Goal: Entertainment & Leisure: Consume media (video, audio)

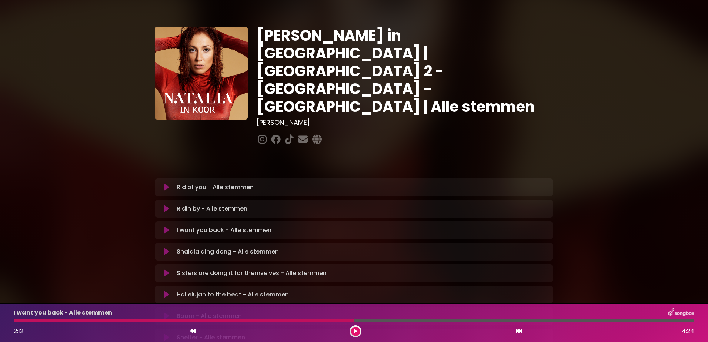
click at [165, 248] on icon at bounding box center [167, 251] width 6 height 7
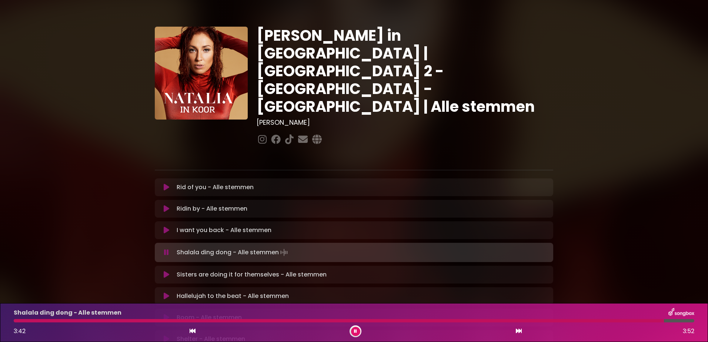
click at [355, 330] on icon at bounding box center [355, 331] width 3 height 4
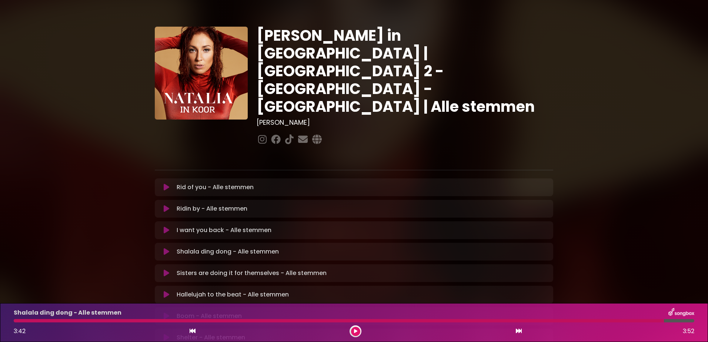
click at [165, 184] on icon at bounding box center [167, 187] width 6 height 7
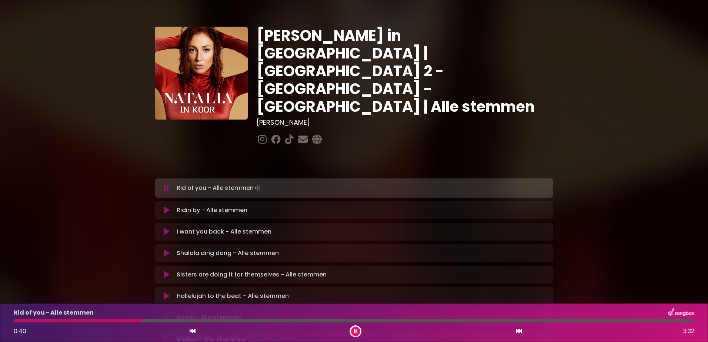
drag, startPoint x: 352, startPoint y: 332, endPoint x: 363, endPoint y: 314, distance: 20.6
click at [352, 330] on button at bounding box center [355, 331] width 9 height 9
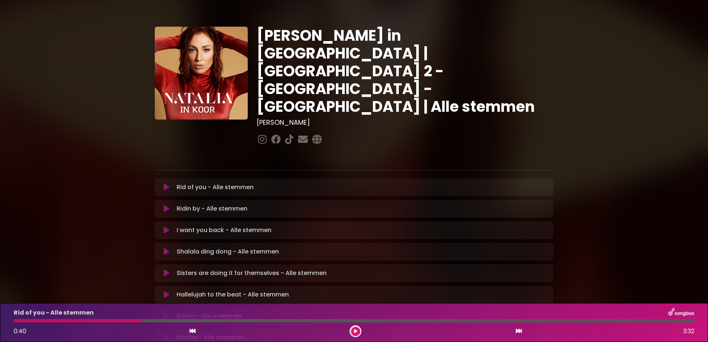
click at [167, 247] on div "Shalala ding dong - Alle stemmen Loading Track..." at bounding box center [353, 251] width 389 height 9
click at [165, 248] on icon at bounding box center [167, 251] width 6 height 7
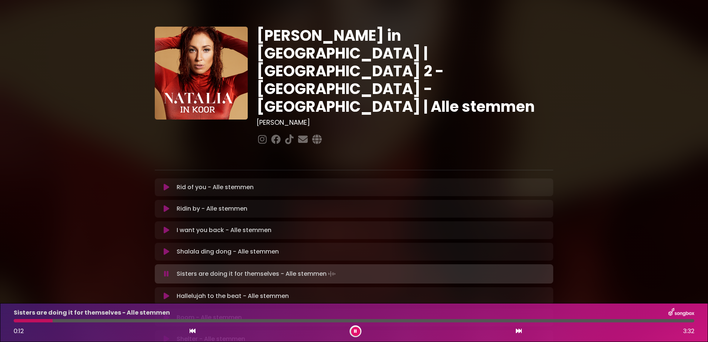
click at [356, 332] on icon at bounding box center [355, 331] width 3 height 4
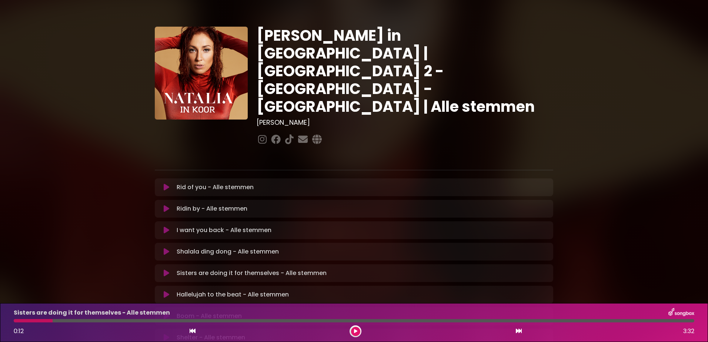
click at [168, 269] on icon at bounding box center [167, 272] width 6 height 7
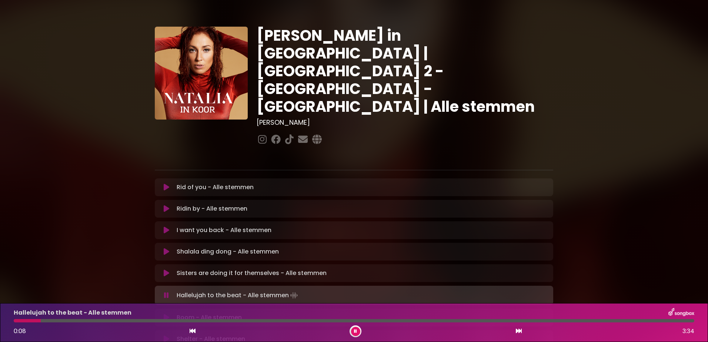
click at [351, 332] on button at bounding box center [355, 331] width 9 height 9
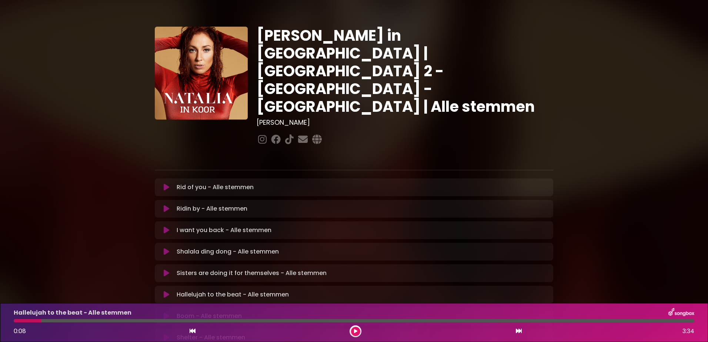
click at [165, 291] on icon at bounding box center [167, 294] width 6 height 7
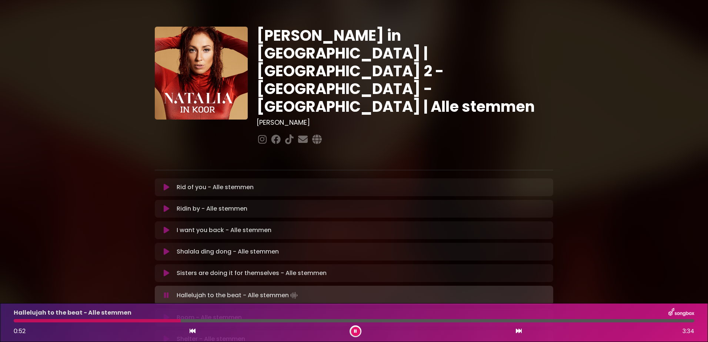
click at [195, 318] on div "Hallelujah to the beat - Alle stemmen 0:52 3:34" at bounding box center [353, 322] width 689 height 29
click at [196, 319] on div at bounding box center [354, 320] width 680 height 3
click at [212, 321] on div at bounding box center [354, 320] width 680 height 3
click at [245, 320] on div at bounding box center [354, 320] width 680 height 3
click at [247, 320] on div at bounding box center [131, 320] width 234 height 3
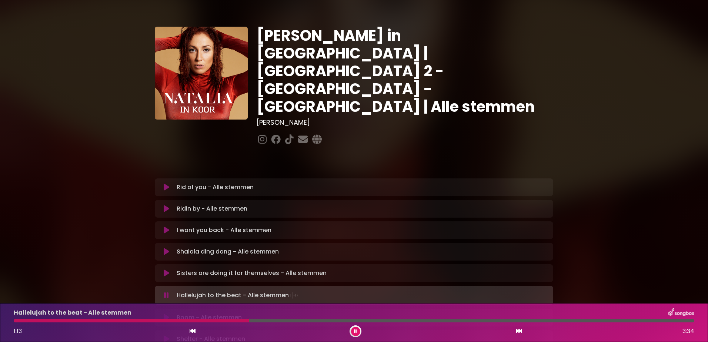
click at [250, 320] on div at bounding box center [354, 320] width 680 height 3
click at [253, 321] on div at bounding box center [354, 320] width 680 height 3
click at [262, 319] on div at bounding box center [354, 320] width 680 height 3
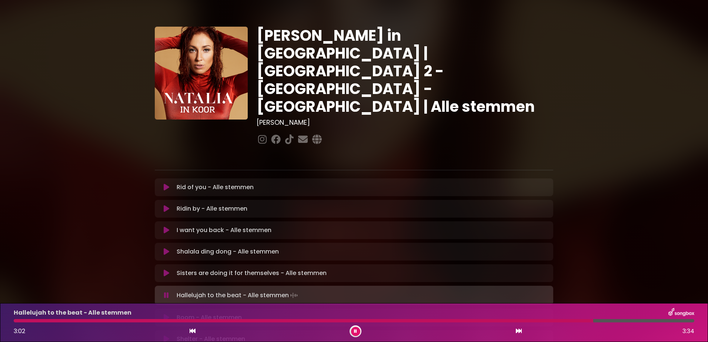
click at [165, 314] on icon at bounding box center [167, 317] width 6 height 7
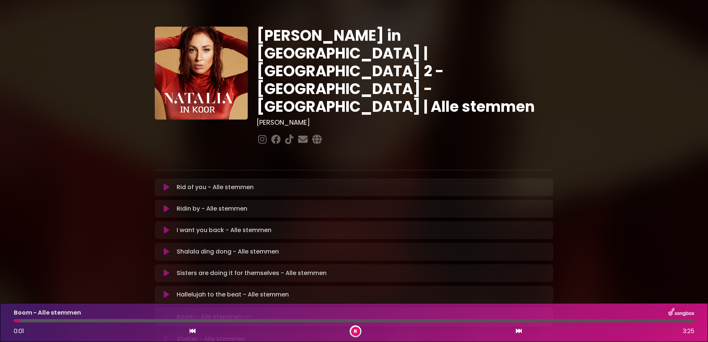
click at [358, 330] on button at bounding box center [355, 331] width 9 height 9
click at [356, 331] on icon at bounding box center [355, 331] width 3 height 4
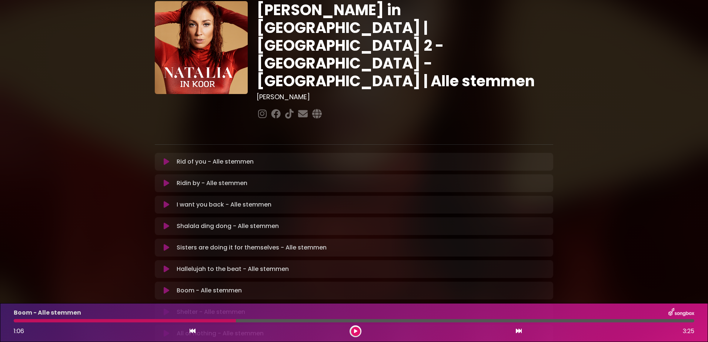
scroll to position [37, 0]
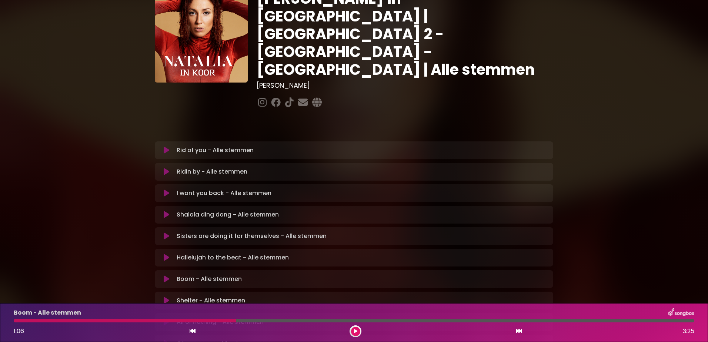
click at [203, 320] on div at bounding box center [125, 320] width 222 height 3
click at [155, 320] on div at bounding box center [125, 320] width 222 height 3
drag, startPoint x: 215, startPoint y: 320, endPoint x: 148, endPoint y: 319, distance: 67.4
click at [148, 319] on div at bounding box center [125, 320] width 222 height 3
click at [355, 329] on icon at bounding box center [355, 331] width 3 height 4
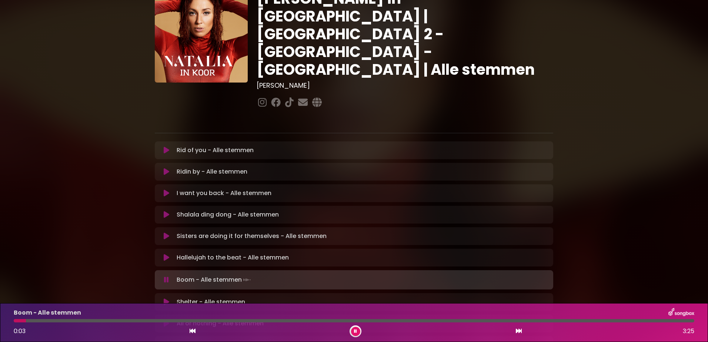
drag, startPoint x: 250, startPoint y: 322, endPoint x: 26, endPoint y: 319, distance: 224.3
click at [26, 319] on div "Boom - Alle stemmen 0:03 3:25" at bounding box center [353, 322] width 689 height 29
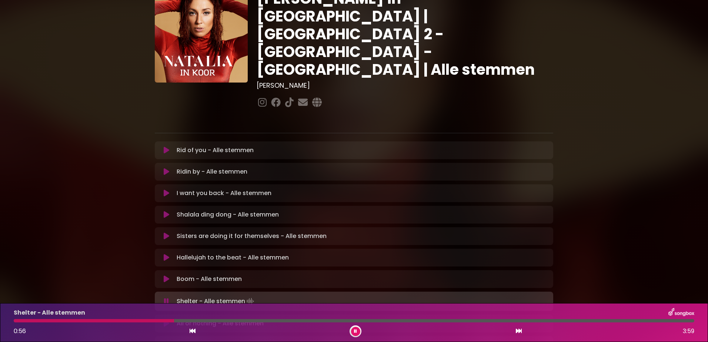
click at [356, 330] on icon at bounding box center [355, 331] width 3 height 4
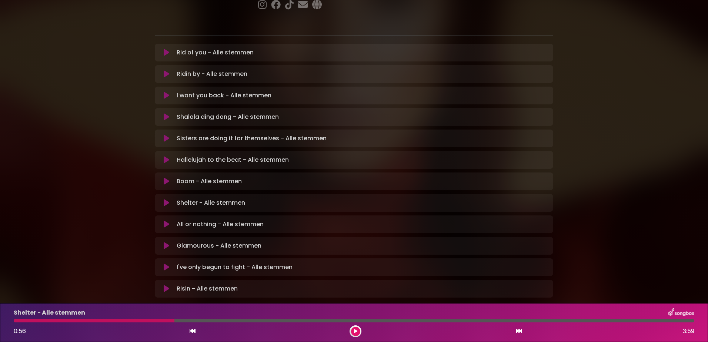
scroll to position [149, 0]
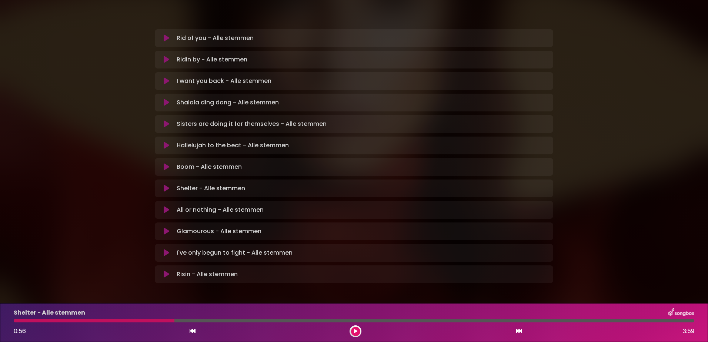
click at [165, 271] on icon at bounding box center [167, 274] width 6 height 7
